Goal: Find specific page/section: Find specific page/section

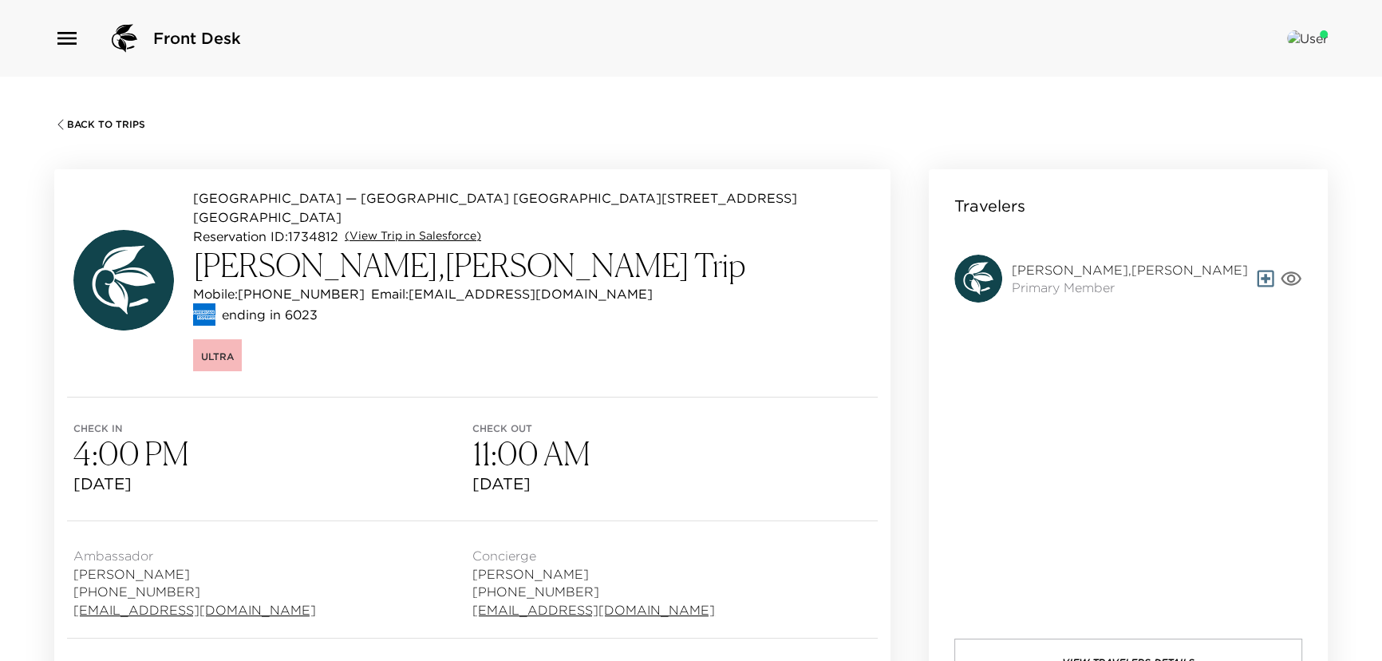
click at [460, 228] on link "(View Trip in Salesforce)" at bounding box center [413, 236] width 136 height 16
